Goal: Task Accomplishment & Management: Use online tool/utility

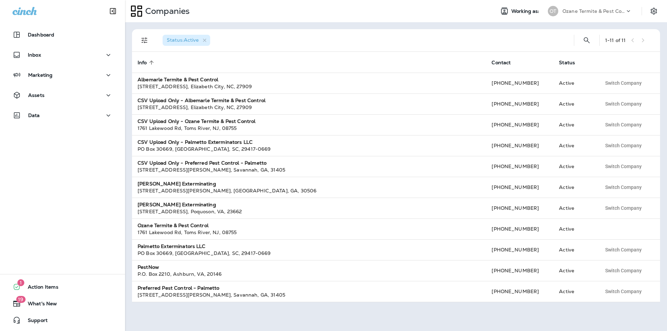
click at [596, 12] on p "Ozane Termite & Pest Control" at bounding box center [594, 11] width 63 height 6
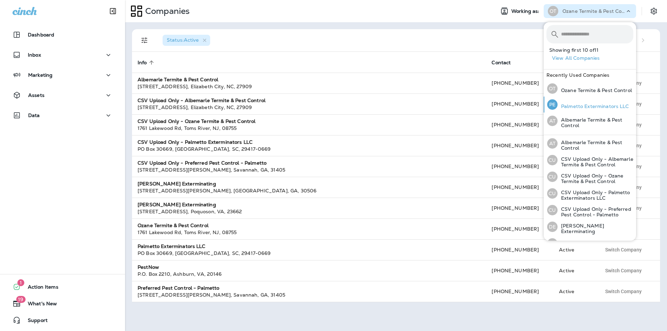
click at [575, 110] on div "PE Palmetto Exterminators LLC" at bounding box center [589, 105] width 88 height 16
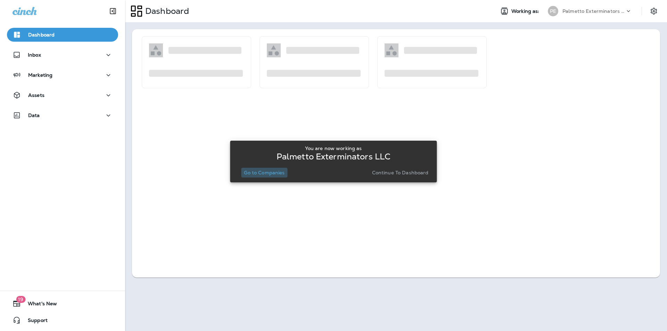
click at [265, 173] on p "Go to Companies" at bounding box center [264, 173] width 41 height 6
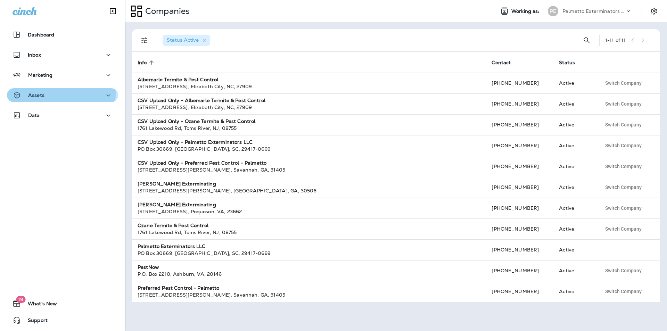
click at [33, 92] on p "Assets" at bounding box center [36, 95] width 16 height 6
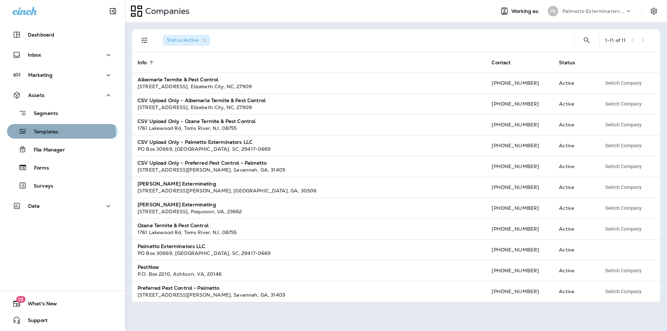
click at [42, 136] on div "Templates" at bounding box center [34, 131] width 49 height 10
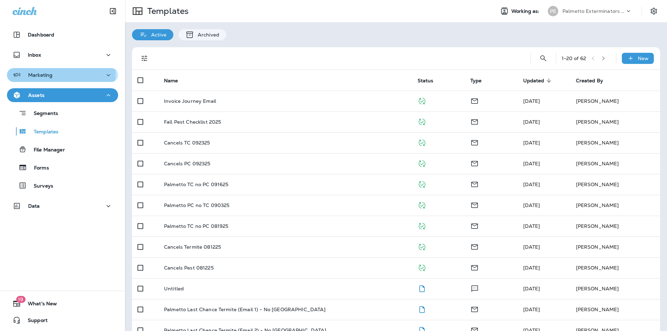
click at [43, 74] on p "Marketing" at bounding box center [40, 75] width 24 height 6
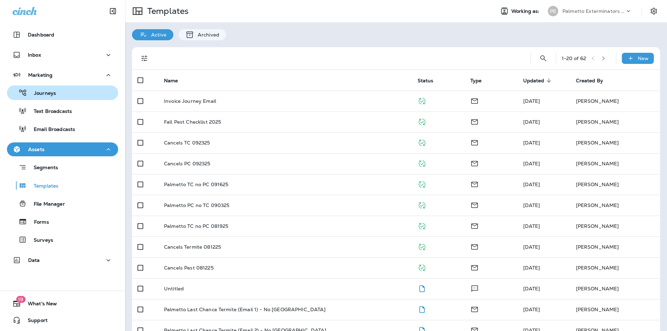
click at [41, 94] on p "Journeys" at bounding box center [41, 93] width 29 height 7
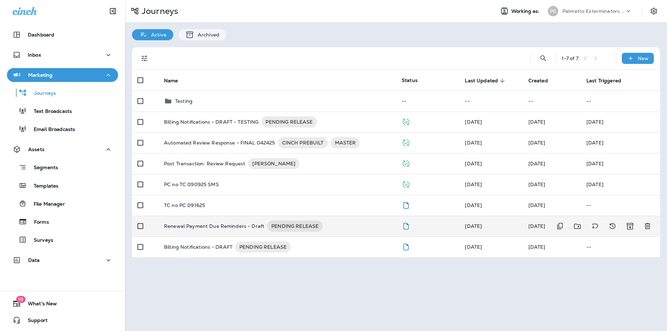
click at [175, 228] on p "Renewal Payment Due Reminders - Draft" at bounding box center [214, 226] width 100 height 11
